Goal: Task Accomplishment & Management: Manage account settings

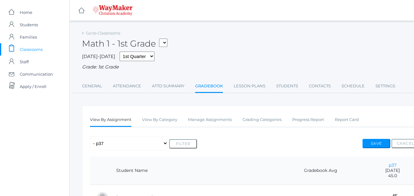
scroll to position [135, 0]
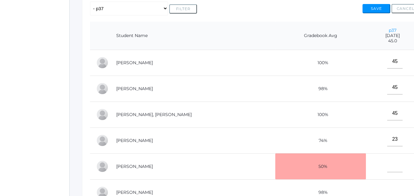
scroll to position [149, 0]
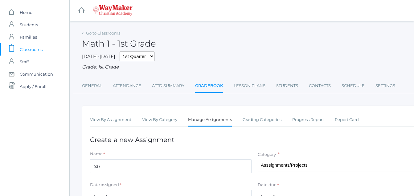
select select "1225"
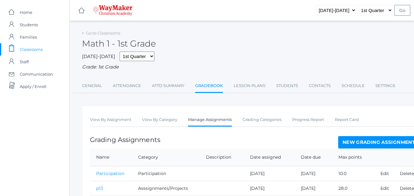
click at [33, 50] on span "Classrooms" at bounding box center [31, 49] width 23 height 12
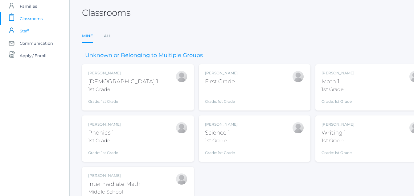
scroll to position [70, 0]
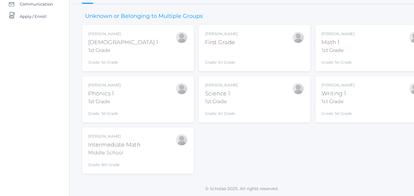
click at [114, 143] on div "Intermediate Math" at bounding box center [114, 145] width 52 height 8
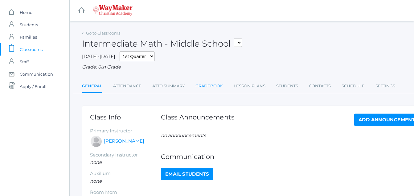
click at [218, 87] on link "Gradebook" at bounding box center [209, 86] width 27 height 12
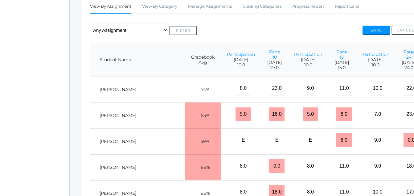
scroll to position [0, 16]
